Goal: Transaction & Acquisition: Purchase product/service

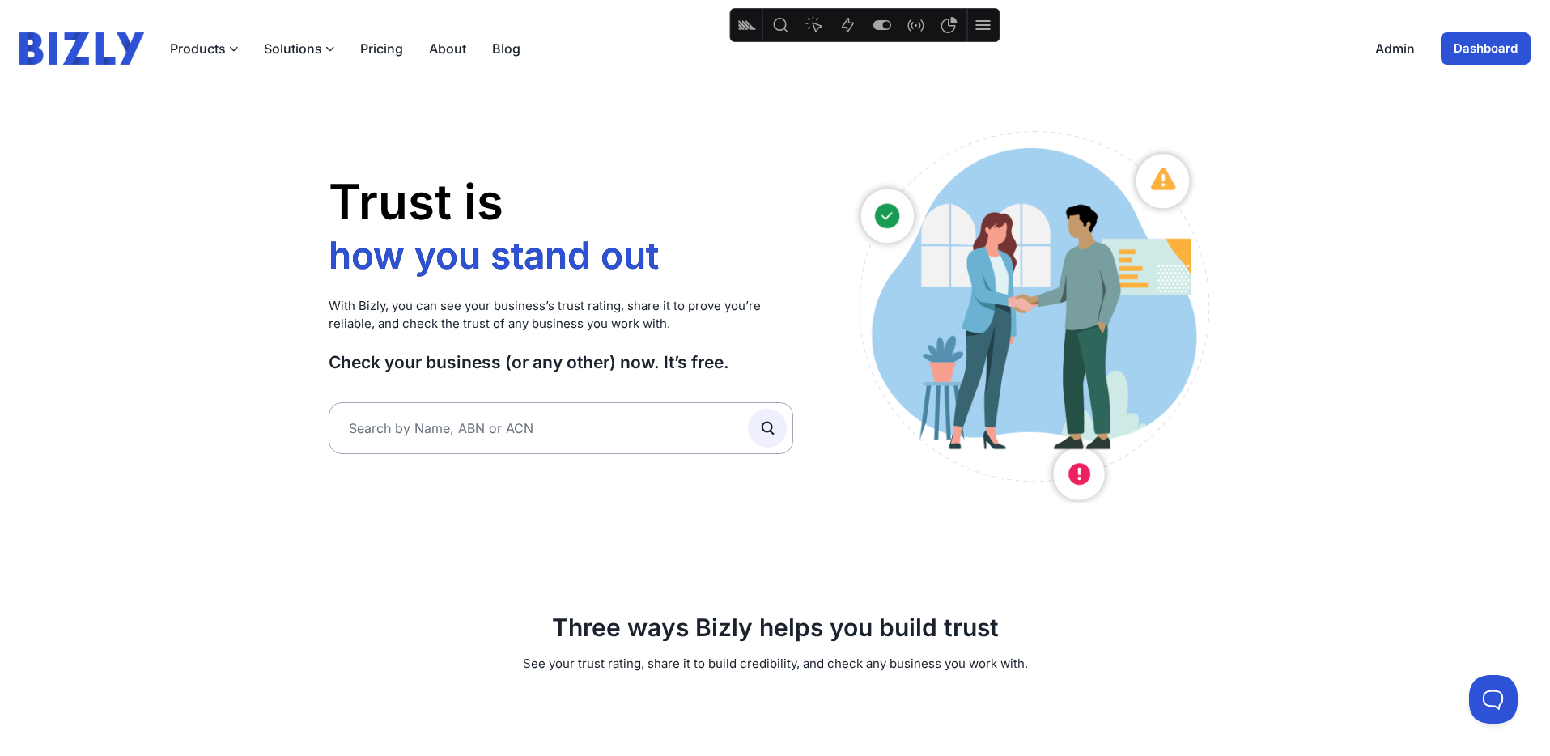
click at [1478, 48] on link "Dashboard" at bounding box center [1486, 48] width 90 height 32
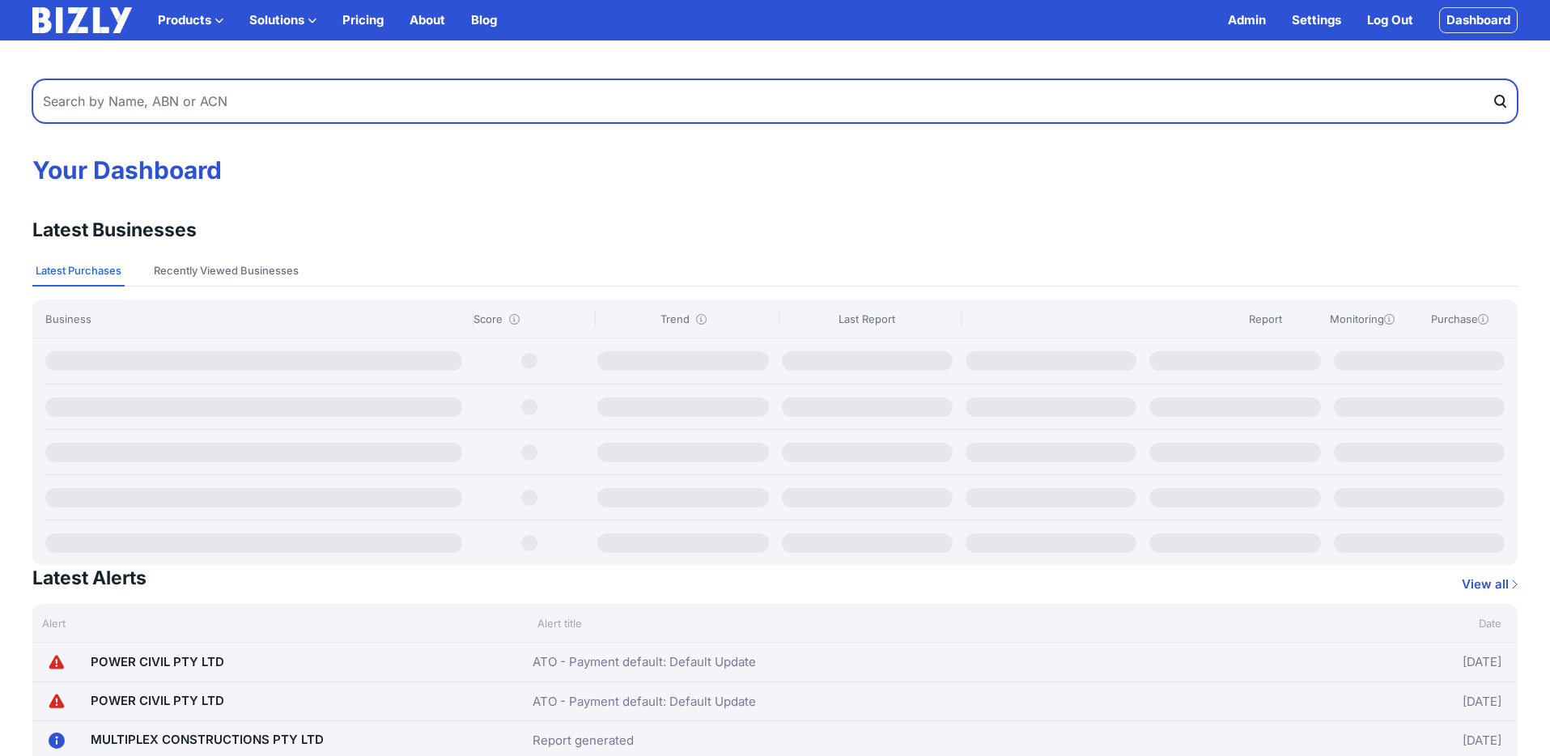
click at [311, 102] on input "text" at bounding box center [774, 101] width 1485 height 44
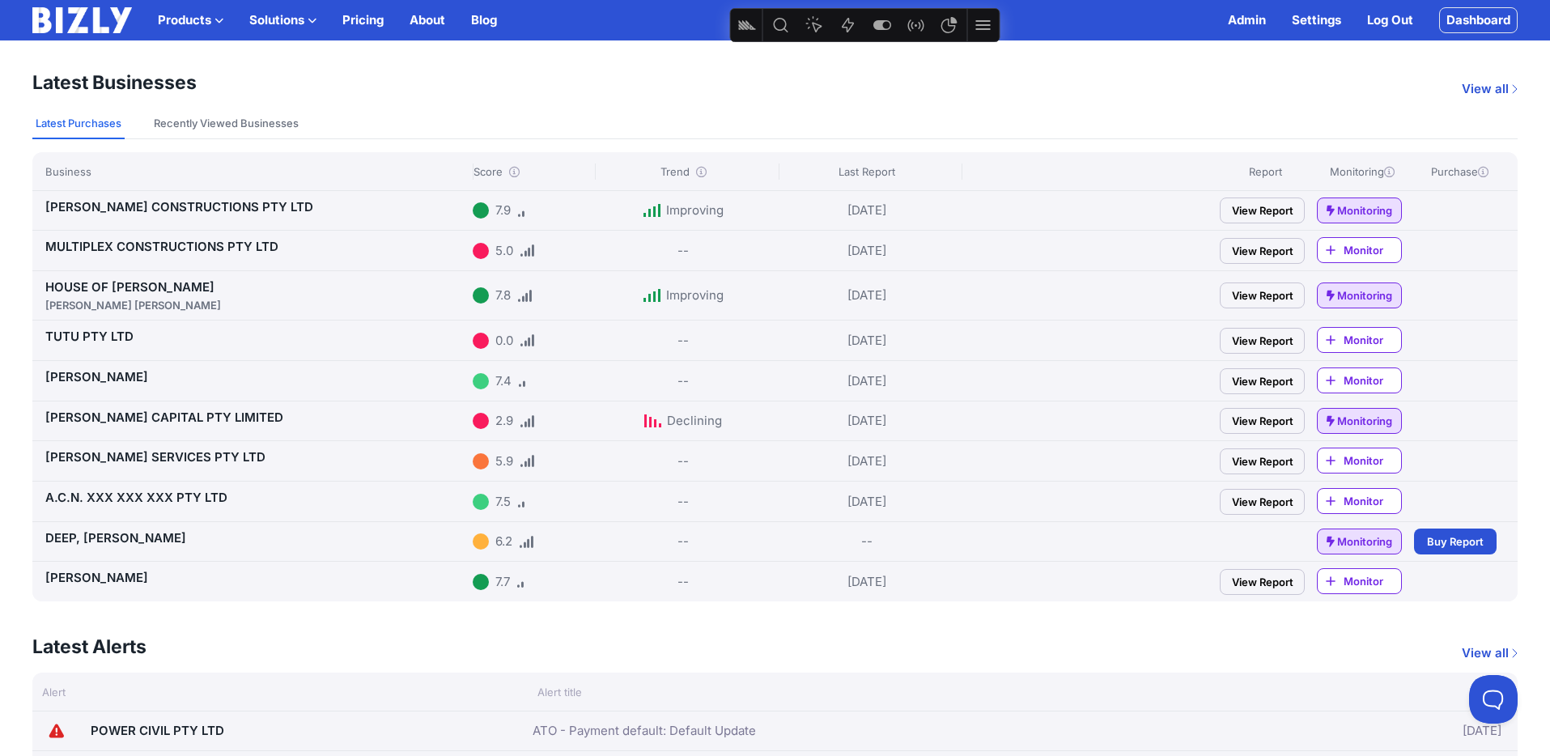
scroll to position [154, 0]
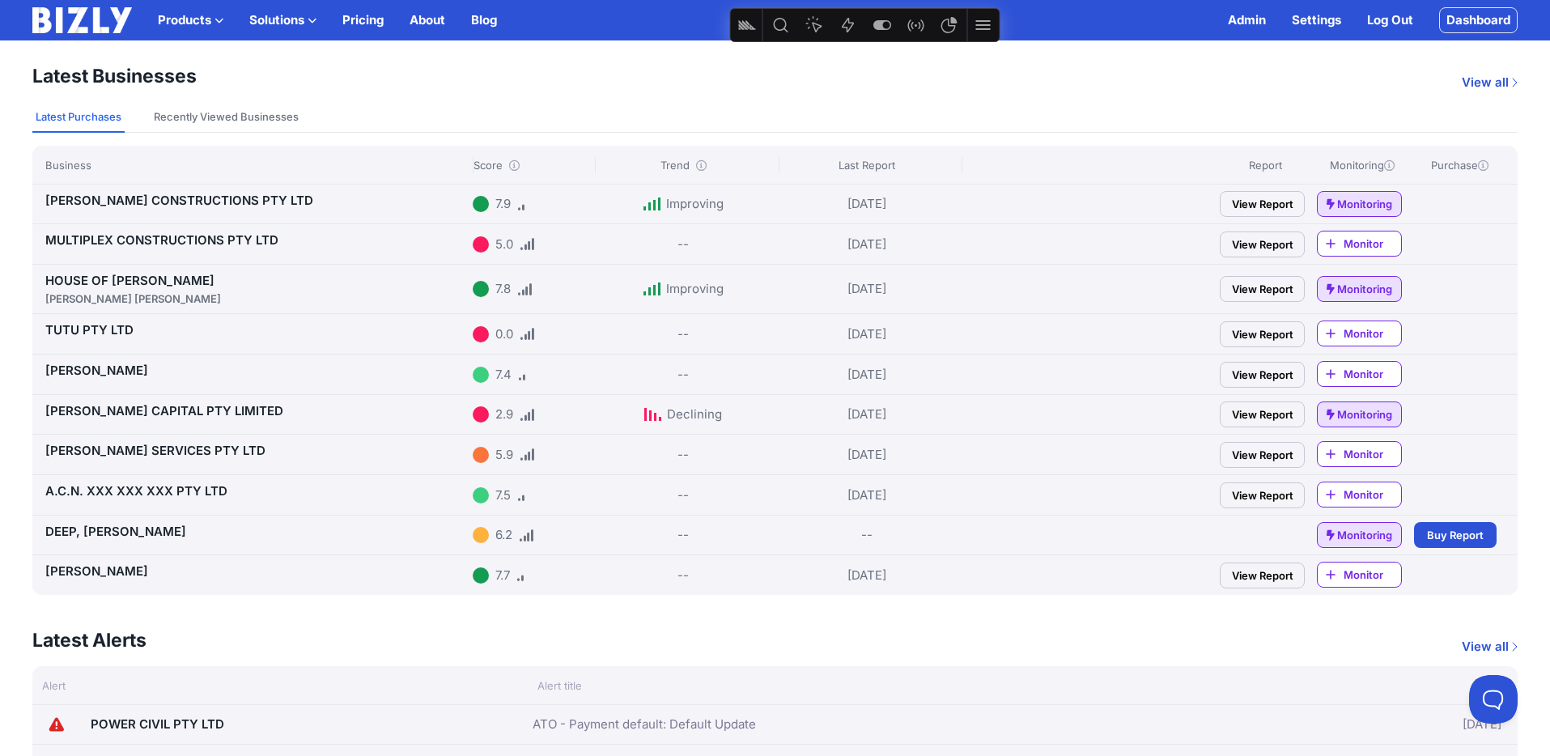
click at [1463, 538] on span "Buy Report" at bounding box center [1455, 535] width 57 height 16
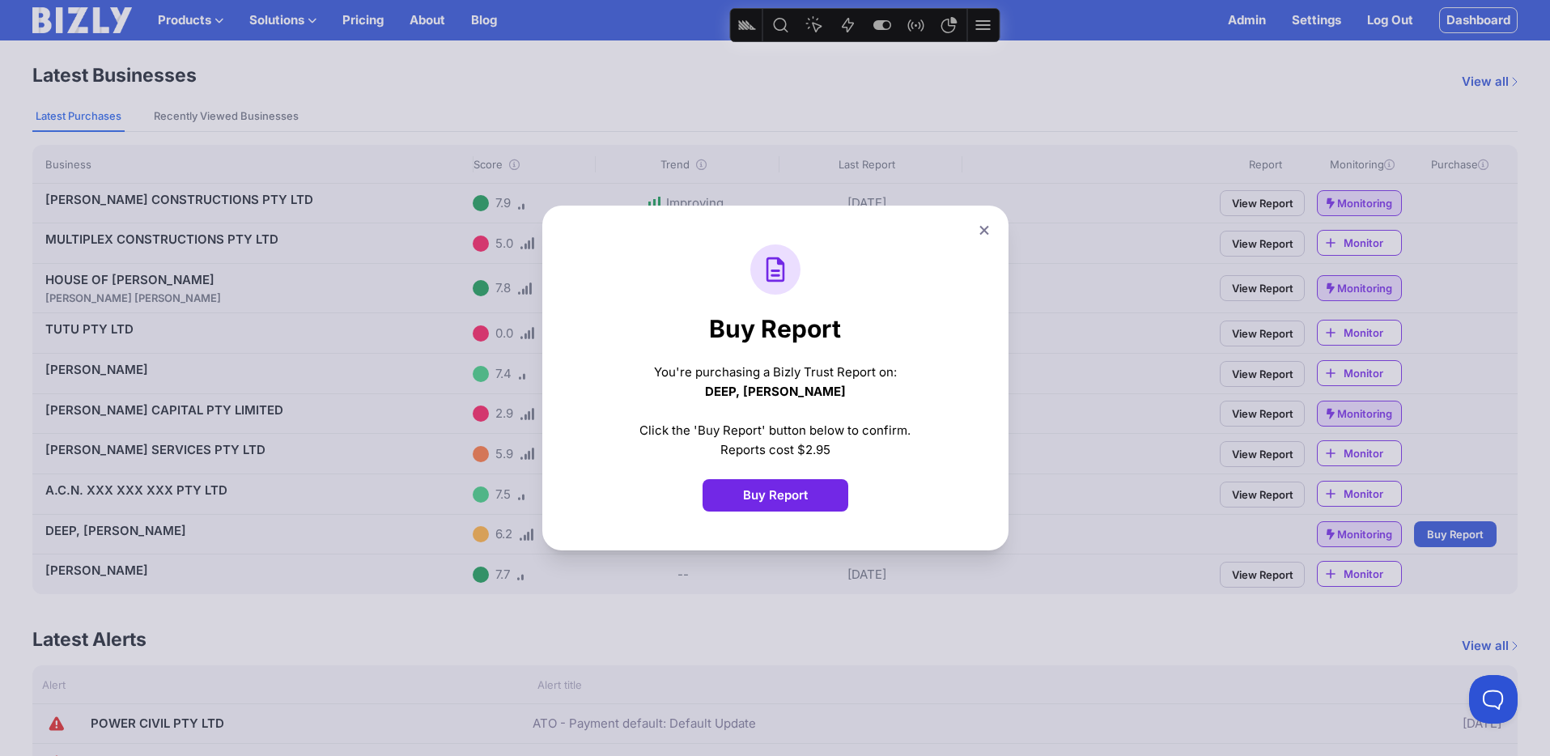
click at [759, 491] on button "Buy Report" at bounding box center [776, 495] width 146 height 32
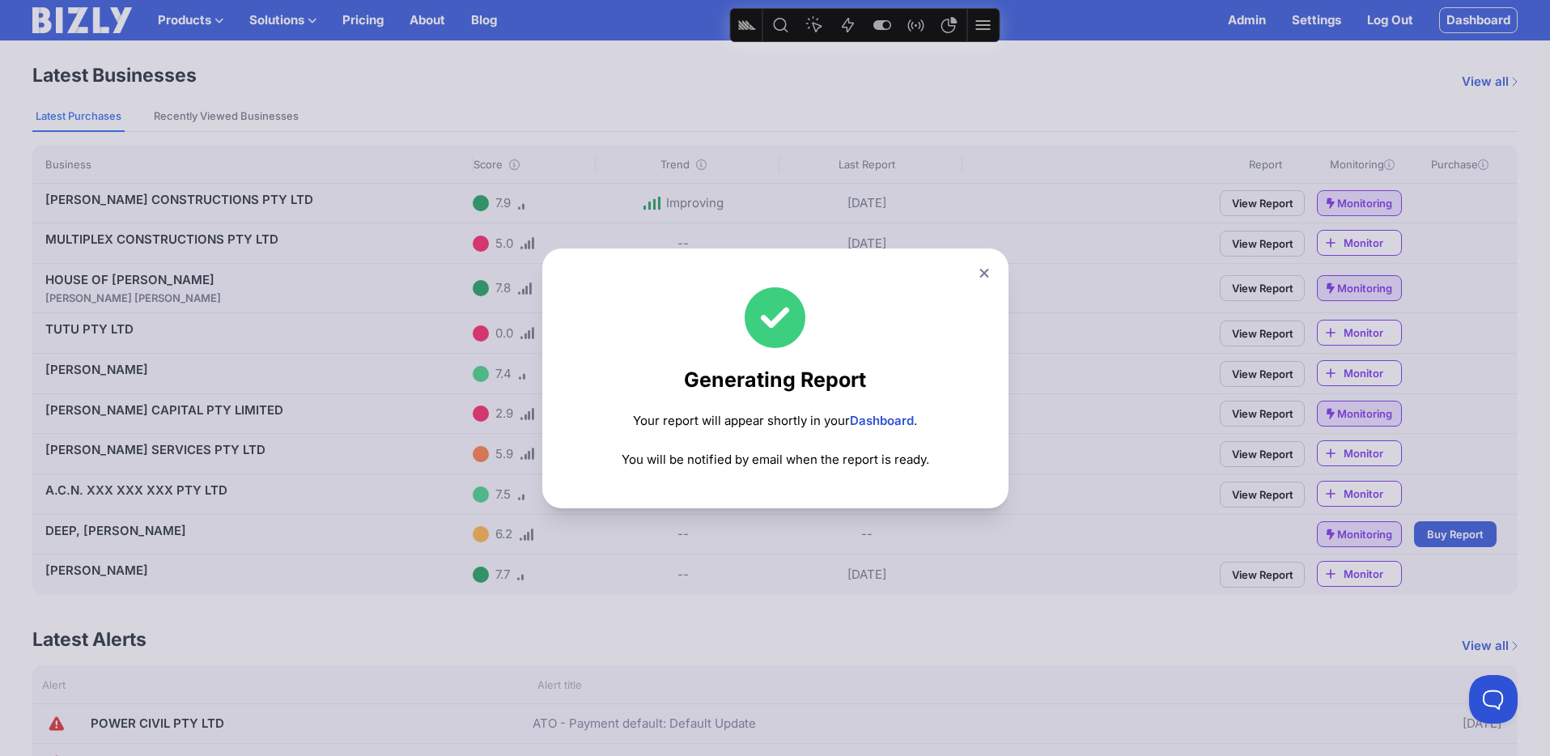
click at [883, 418] on link "Dashboard" at bounding box center [882, 420] width 64 height 15
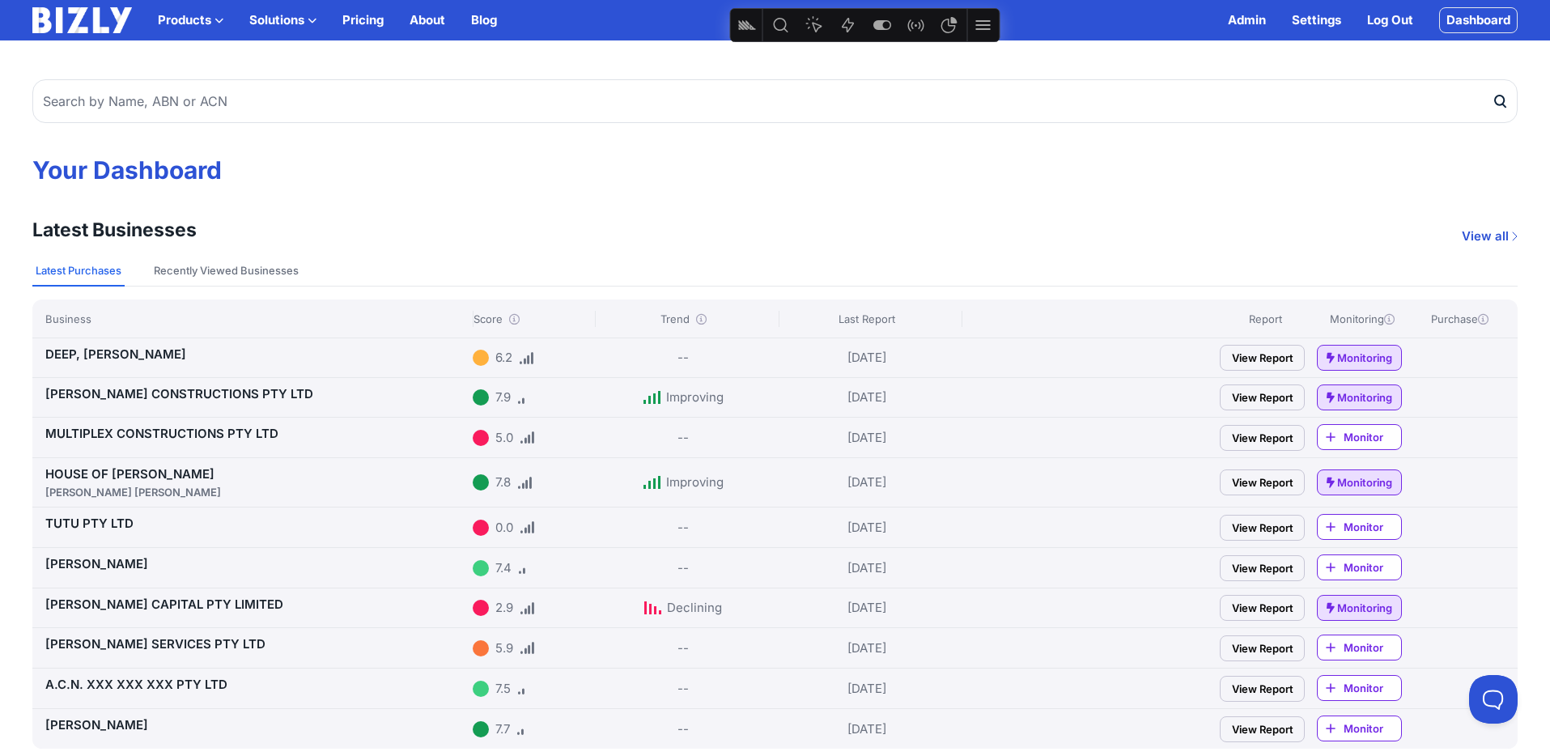
click at [1277, 357] on link "View Report" at bounding box center [1262, 358] width 85 height 26
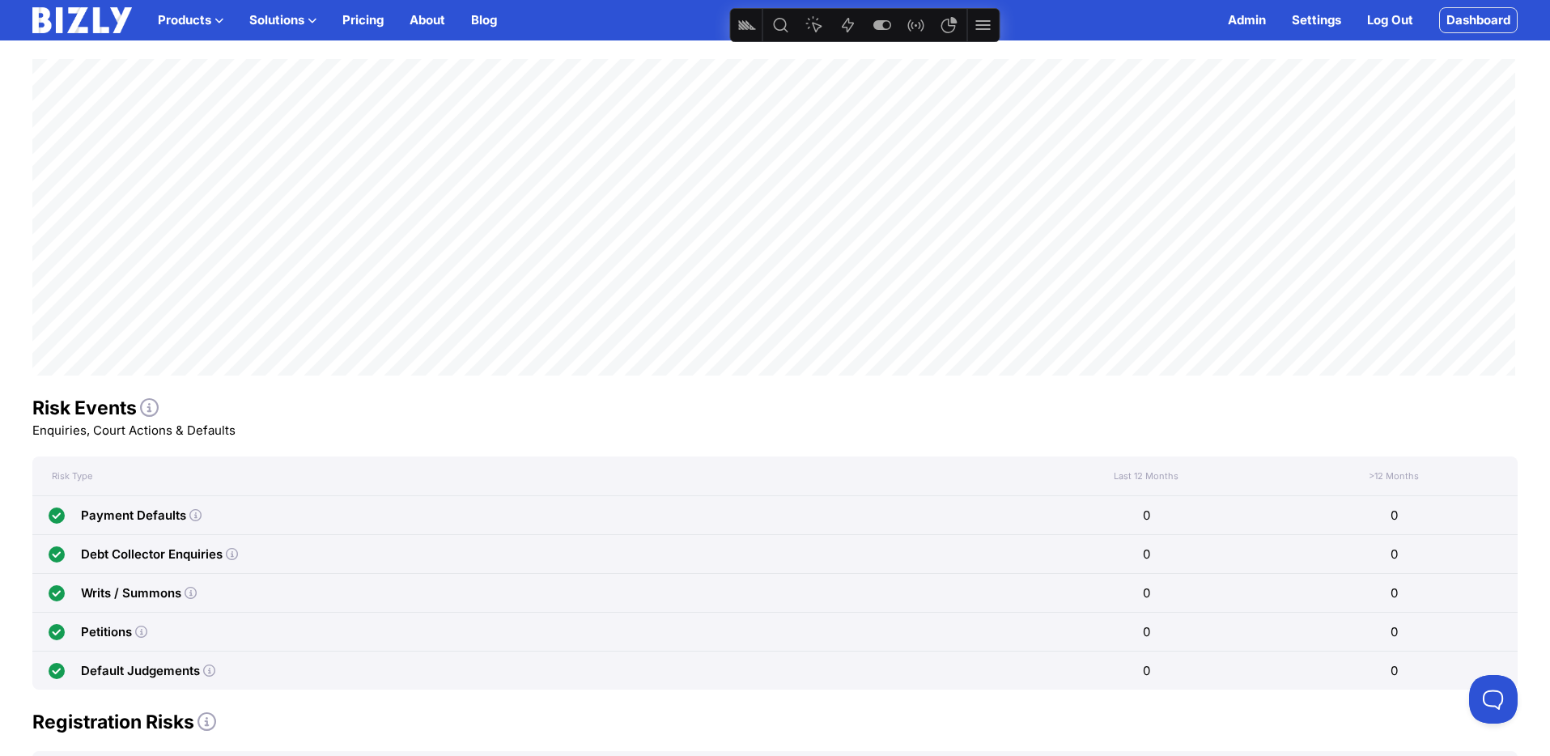
scroll to position [123, 0]
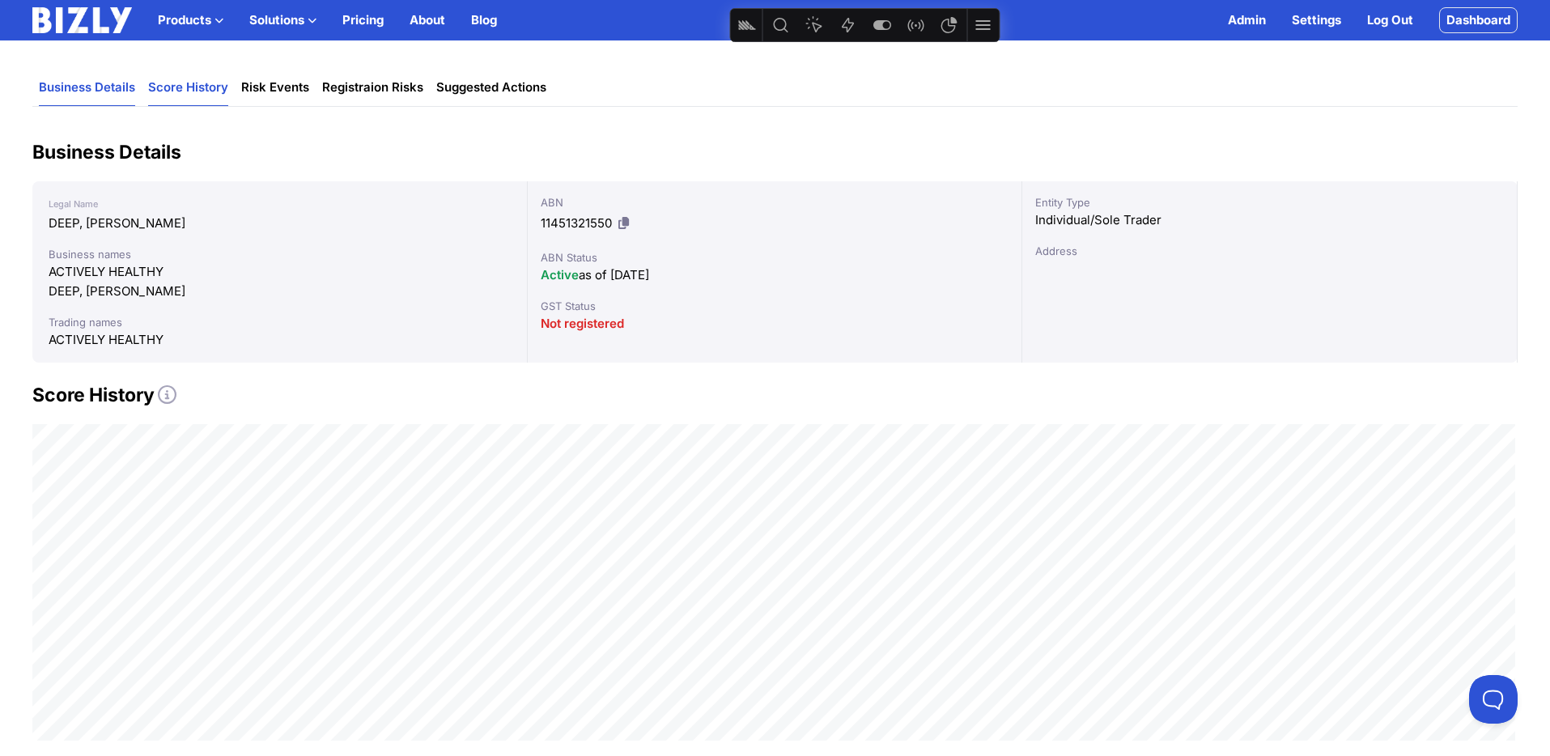
click at [189, 90] on link "Score History" at bounding box center [188, 88] width 80 height 36
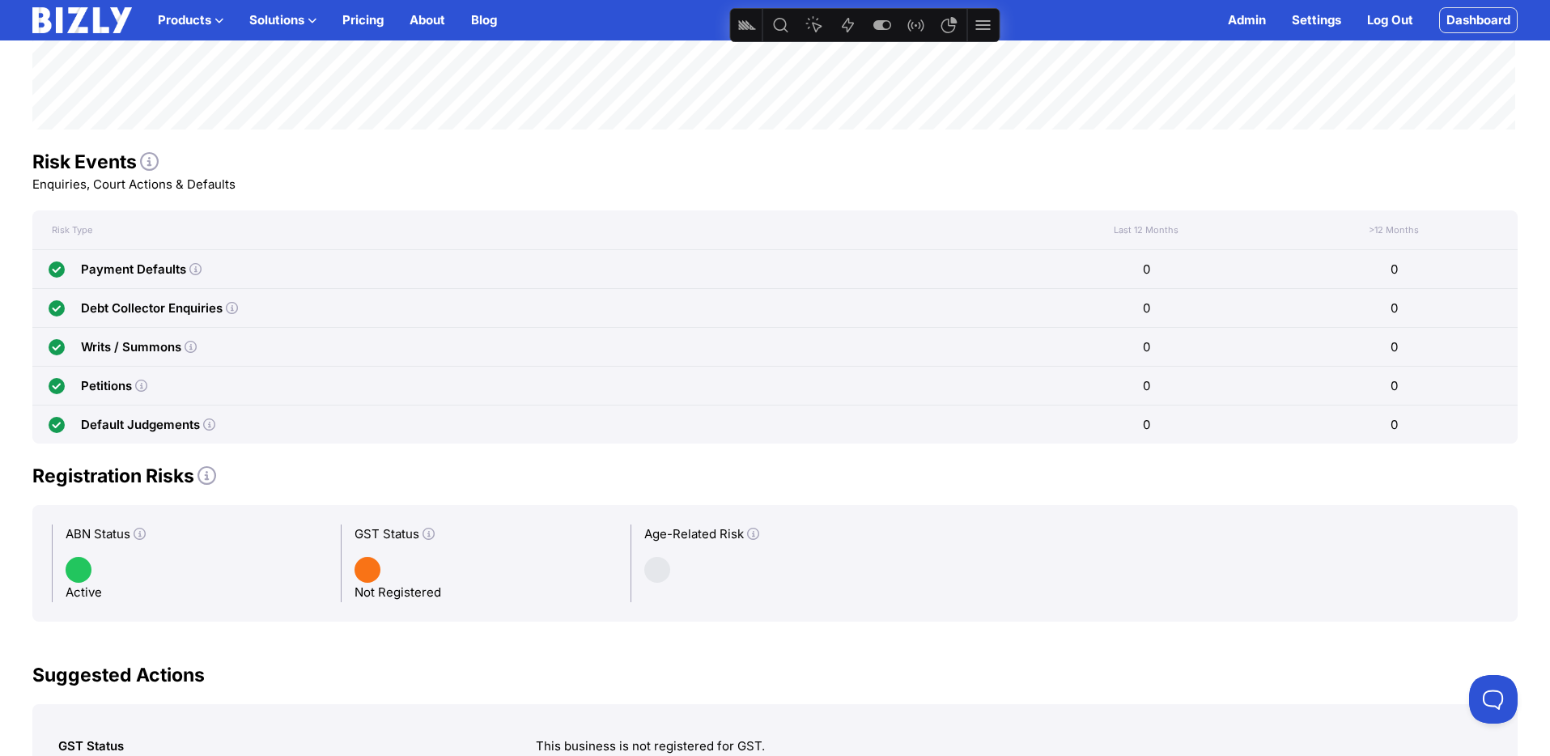
scroll to position [744, 0]
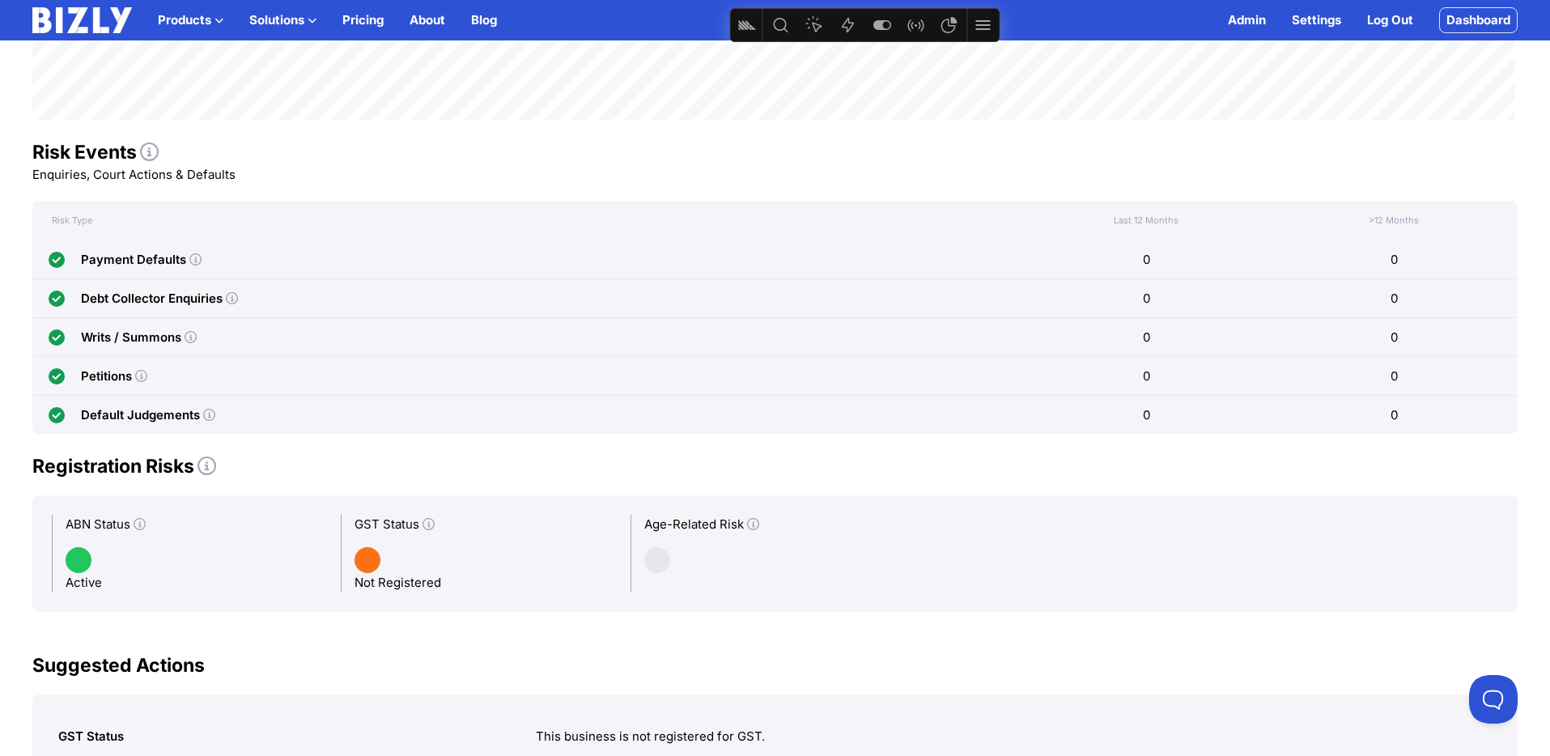
click at [751, 521] on icon at bounding box center [753, 524] width 12 height 12
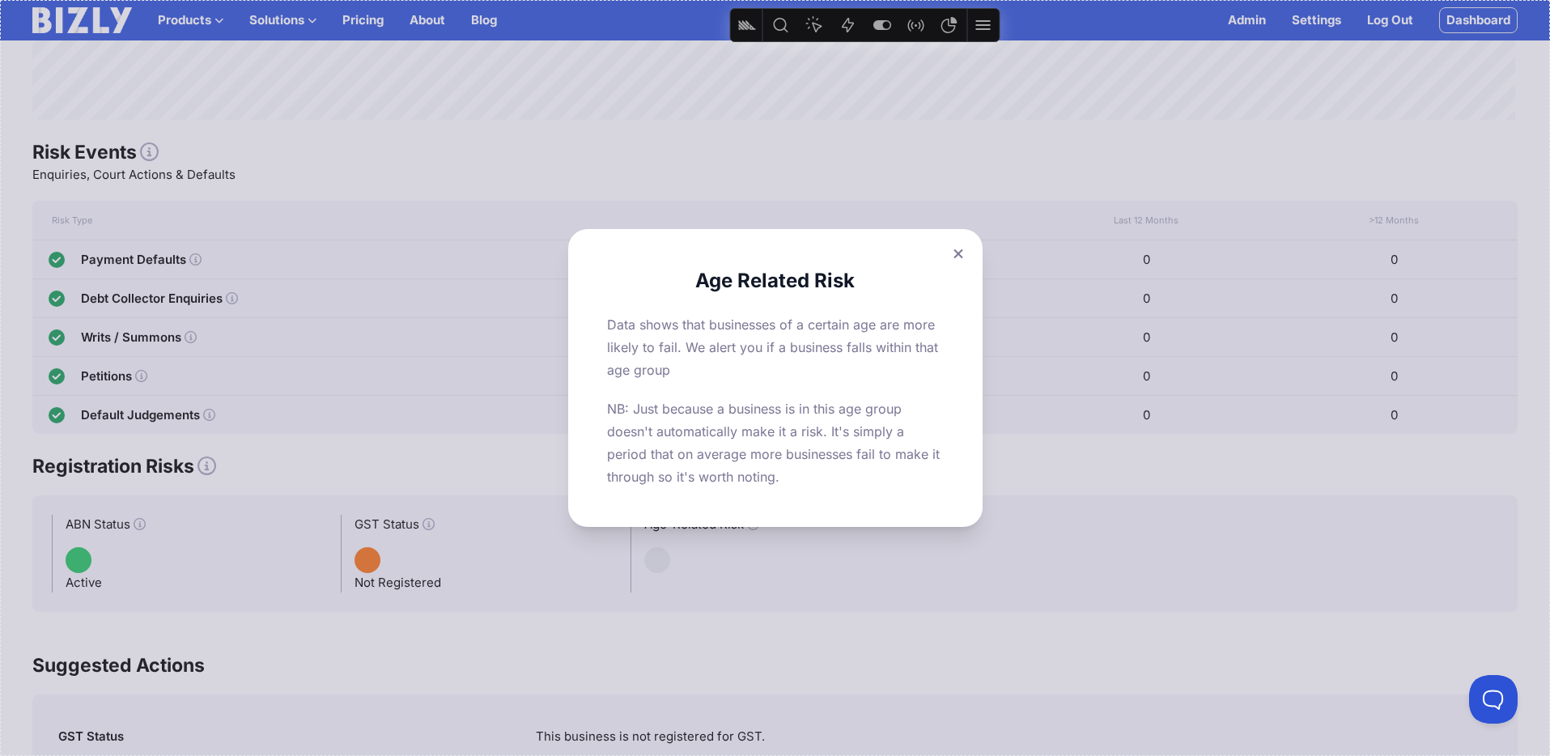
click at [959, 253] on icon at bounding box center [958, 253] width 10 height 11
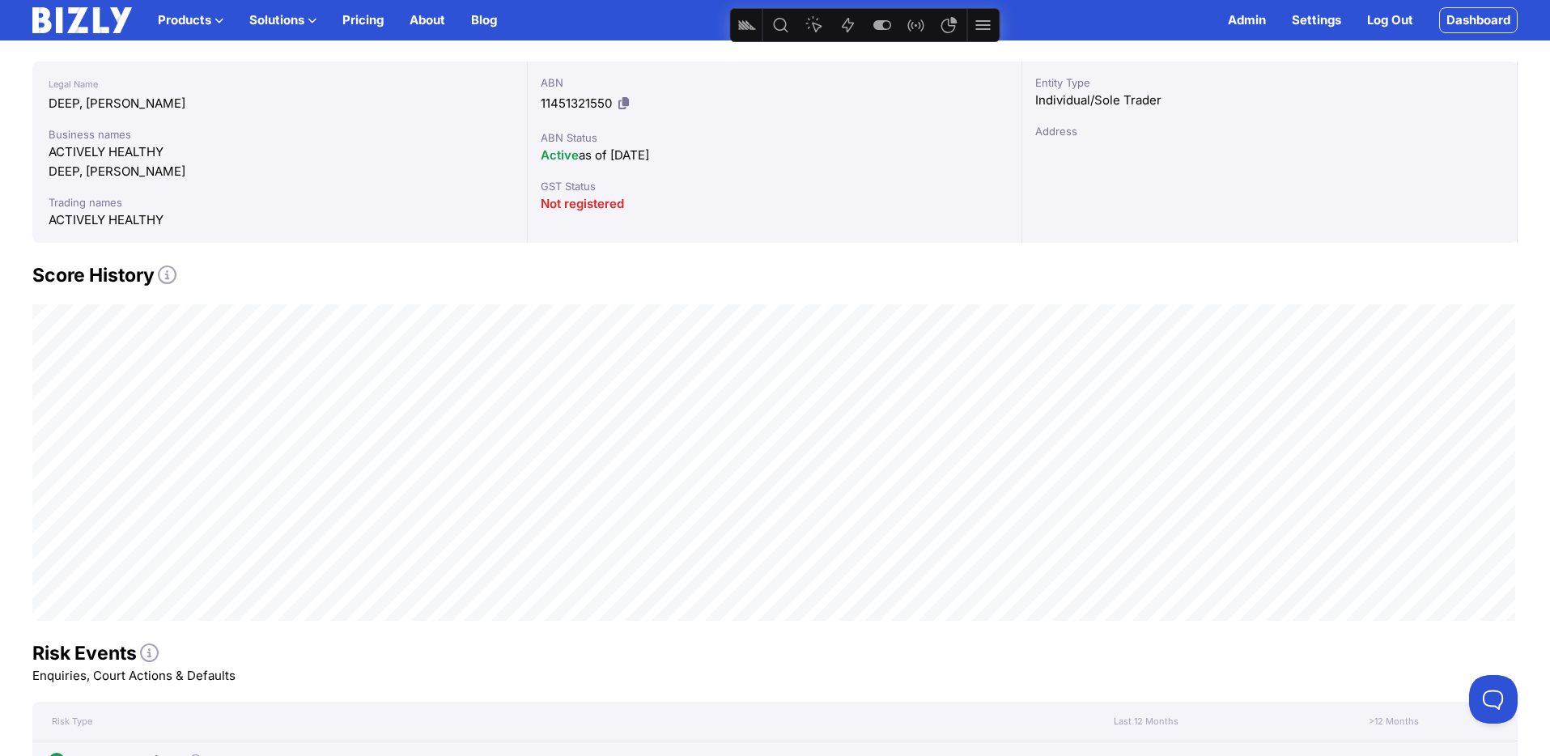
scroll to position [10, 0]
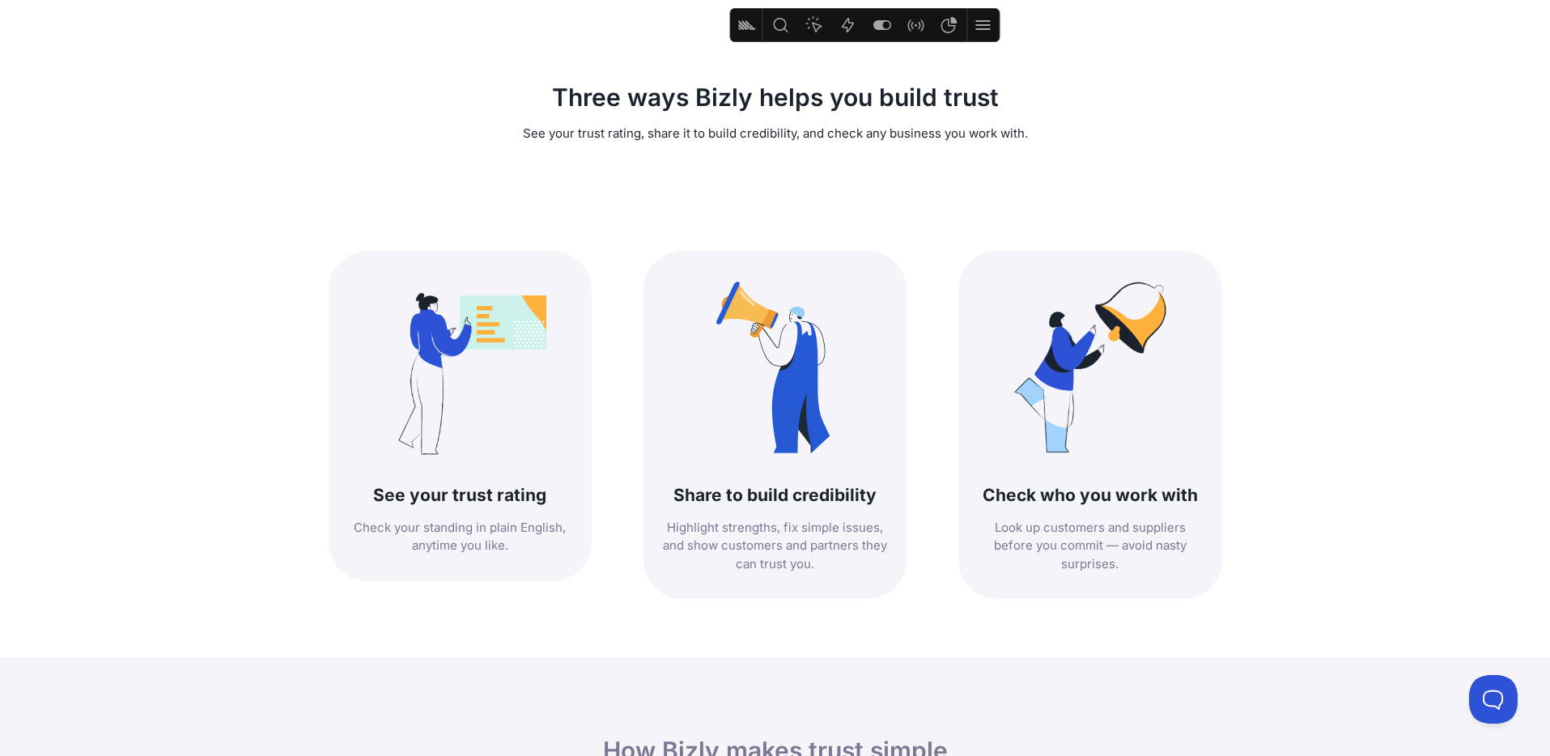
scroll to position [532, 0]
